Goal: Task Accomplishment & Management: Complete application form

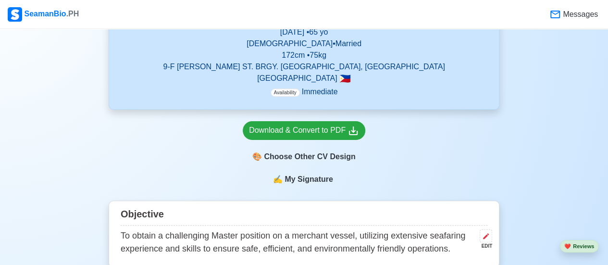
scroll to position [192, 0]
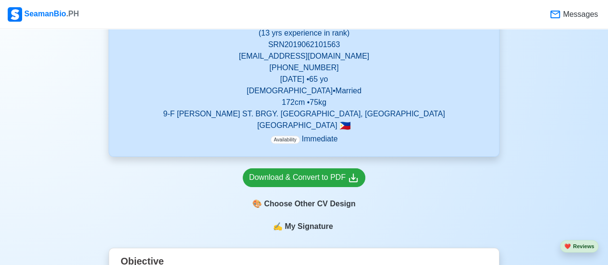
click at [281, 142] on span "Availability" at bounding box center [285, 140] width 29 height 8
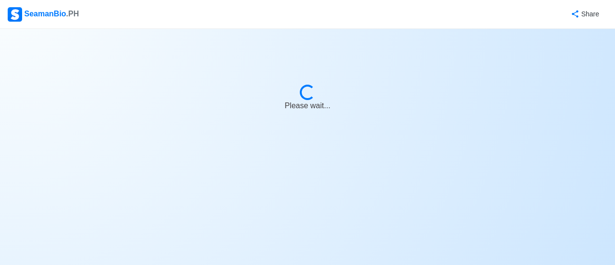
select select "Actively Looking for Job"
select select "Visible for Hiring"
select select "Married"
select select "[DEMOGRAPHIC_DATA]"
select select "PH"
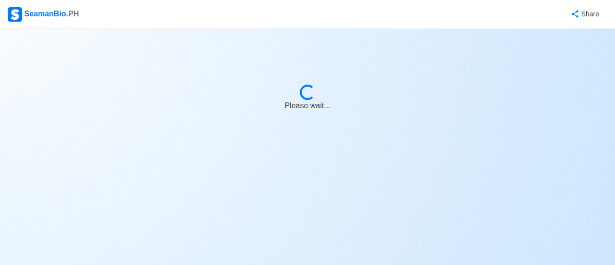
select select "13"
select select "0"
select select "4102416000000"
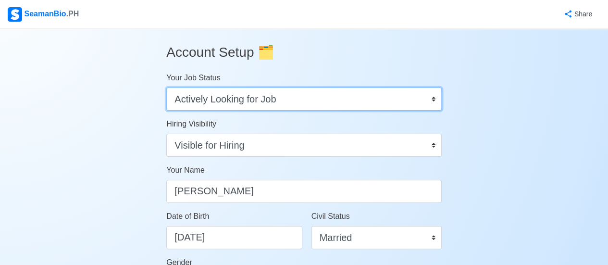
click at [434, 101] on select "Onboard Actively Looking for Job Not Looking for Job" at bounding box center [303, 98] width 275 height 23
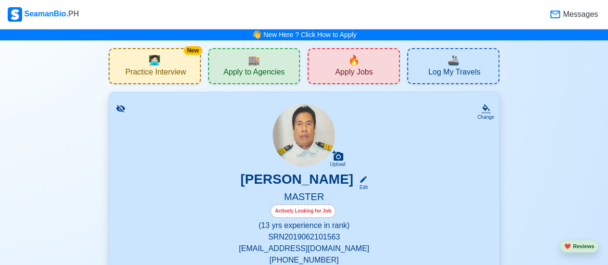
click at [336, 70] on span "Apply Jobs" at bounding box center [353, 73] width 37 height 12
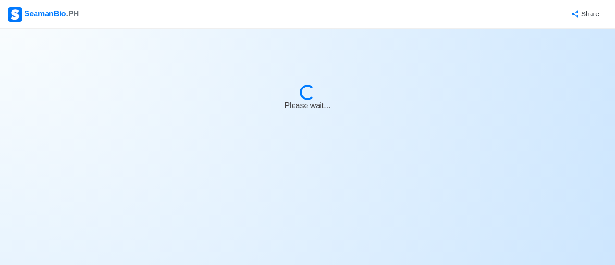
select select "Master"
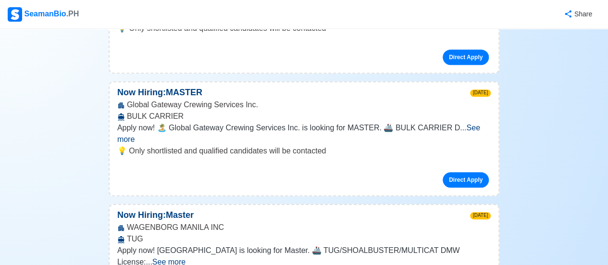
scroll to position [337, 0]
